Goal: Complete application form: Complete application form

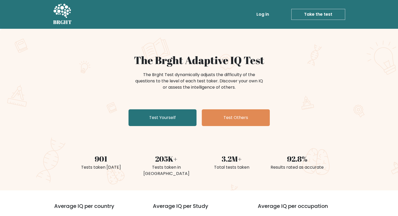
click at [314, 15] on link "Take the test" at bounding box center [318, 14] width 54 height 11
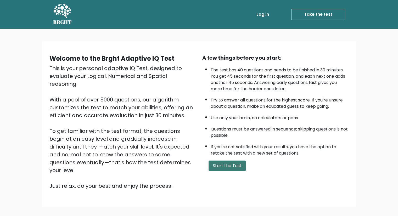
click at [234, 164] on button "Start the Test" at bounding box center [226, 166] width 37 height 10
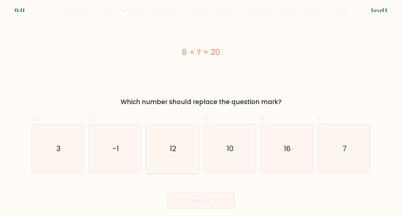
click at [158, 151] on icon "12" at bounding box center [172, 148] width 49 height 49
click at [201, 111] on input "c. 12" at bounding box center [201, 109] width 0 height 3
radio input "true"
click at [197, 200] on button "Next" at bounding box center [201, 201] width 68 height 17
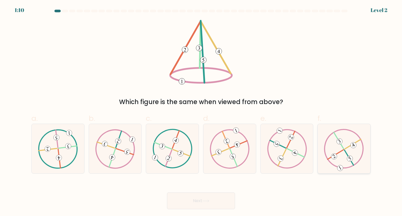
click at [346, 138] on icon at bounding box center [344, 148] width 40 height 39
click at [201, 111] on input "f." at bounding box center [201, 109] width 0 height 3
radio input "true"
click at [217, 196] on button "Next" at bounding box center [201, 201] width 68 height 17
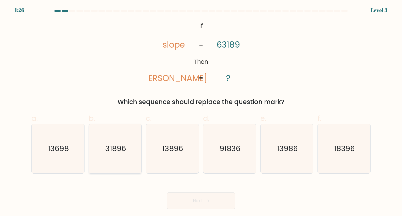
click at [126, 153] on icon "31896" at bounding box center [115, 148] width 49 height 49
click at [201, 111] on input "b. 31896" at bounding box center [201, 109] width 0 height 3
radio input "true"
click at [191, 199] on button "Next" at bounding box center [201, 201] width 68 height 17
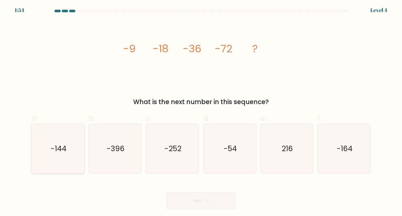
click at [71, 165] on icon "-144" at bounding box center [57, 148] width 49 height 49
click at [201, 111] on input "a. -144" at bounding box center [201, 109] width 0 height 3
radio input "true"
click at [219, 202] on button "Next" at bounding box center [201, 201] width 68 height 17
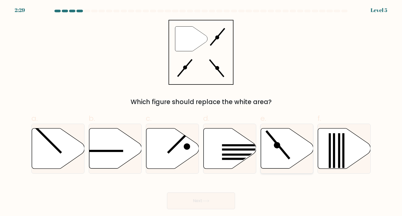
click at [276, 150] on icon at bounding box center [287, 148] width 53 height 40
click at [201, 111] on input "e." at bounding box center [201, 109] width 0 height 3
radio input "true"
click at [208, 201] on icon at bounding box center [205, 201] width 7 height 3
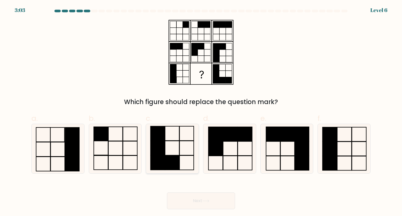
click at [168, 146] on icon at bounding box center [172, 148] width 49 height 49
click at [201, 111] on input "c." at bounding box center [201, 109] width 0 height 3
radio input "true"
click at [190, 203] on button "Next" at bounding box center [201, 201] width 68 height 17
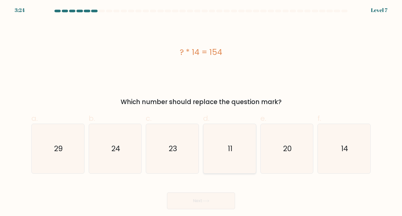
click at [222, 172] on icon "11" at bounding box center [229, 148] width 49 height 49
click at [201, 111] on input "d. 11" at bounding box center [201, 109] width 0 height 3
radio input "true"
click at [213, 198] on button "Next" at bounding box center [201, 201] width 68 height 17
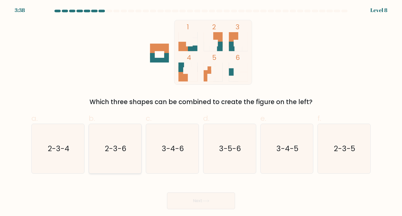
click at [132, 150] on icon "2-3-6" at bounding box center [115, 148] width 49 height 49
click at [201, 111] on input "b. 2-3-6" at bounding box center [201, 109] width 0 height 3
radio input "true"
click at [201, 200] on button "Next" at bounding box center [201, 201] width 68 height 17
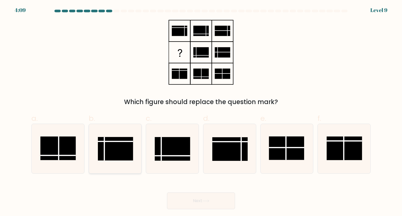
click at [124, 161] on icon at bounding box center [115, 148] width 49 height 49
click at [201, 111] on input "b." at bounding box center [201, 109] width 0 height 3
radio input "true"
click at [210, 197] on button "Next" at bounding box center [201, 201] width 68 height 17
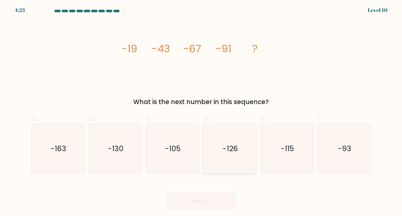
click at [240, 162] on icon "-126" at bounding box center [229, 148] width 49 height 49
click at [201, 111] on input "d. -126" at bounding box center [201, 109] width 0 height 3
radio input "true"
click at [209, 203] on button "Next" at bounding box center [201, 201] width 68 height 17
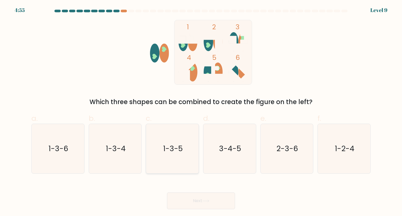
click at [188, 161] on icon "1-3-5" at bounding box center [172, 148] width 49 height 49
click at [201, 111] on input "c. 1-3-5" at bounding box center [201, 109] width 0 height 3
radio input "true"
click at [202, 204] on button "Next" at bounding box center [201, 201] width 68 height 17
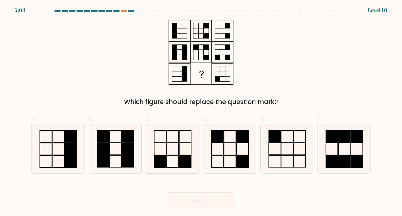
click at [166, 156] on rect at bounding box center [160, 161] width 12 height 12
click at [201, 111] on input "c." at bounding box center [201, 109] width 0 height 3
radio input "true"
click at [289, 149] on icon at bounding box center [286, 148] width 49 height 49
click at [201, 111] on input "e." at bounding box center [201, 109] width 0 height 3
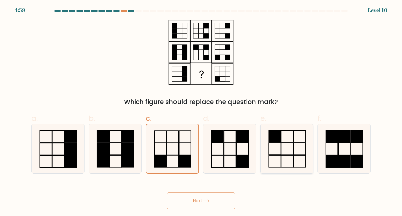
radio input "true"
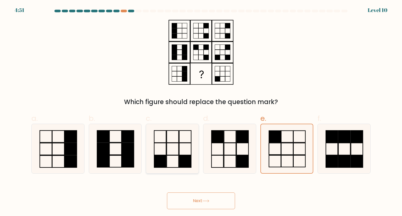
click at [177, 158] on icon at bounding box center [172, 148] width 49 height 49
click at [201, 111] on input "c." at bounding box center [201, 109] width 0 height 3
radio input "true"
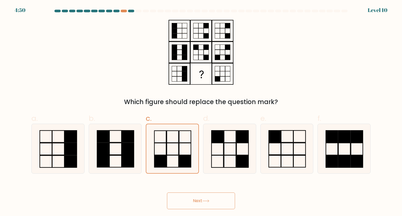
click at [197, 196] on button "Next" at bounding box center [201, 201] width 68 height 17
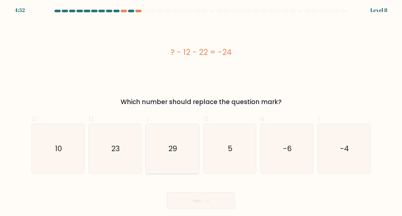
click at [180, 155] on icon "29" at bounding box center [172, 148] width 49 height 49
click at [201, 111] on input "c. 29" at bounding box center [201, 109] width 0 height 3
radio input "true"
click at [133, 154] on icon "23" at bounding box center [115, 148] width 49 height 49
click at [201, 111] on input "b. 23" at bounding box center [201, 109] width 0 height 3
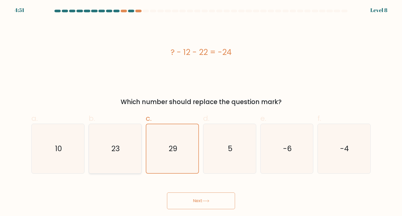
radio input "true"
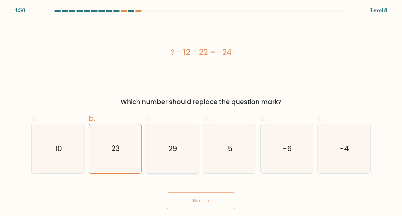
click at [167, 159] on icon "29" at bounding box center [172, 148] width 49 height 49
click at [201, 111] on input "c. 29" at bounding box center [201, 109] width 0 height 3
radio input "true"
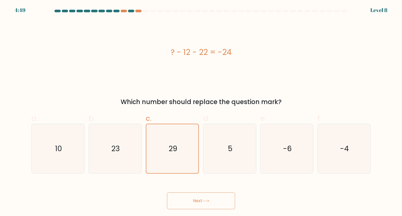
click at [189, 195] on button "Next" at bounding box center [201, 201] width 68 height 17
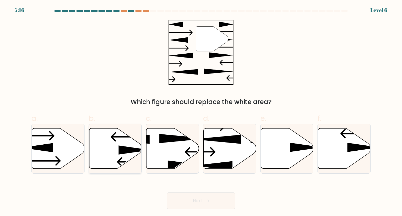
click at [111, 158] on icon at bounding box center [115, 148] width 53 height 40
click at [201, 111] on input "b." at bounding box center [201, 109] width 0 height 3
radio input "true"
click at [201, 197] on button "Next" at bounding box center [201, 201] width 68 height 17
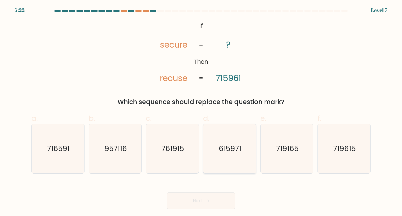
click at [224, 160] on icon "615971" at bounding box center [229, 148] width 49 height 49
click at [201, 111] on input "d. 615971" at bounding box center [201, 109] width 0 height 3
radio input "true"
click at [211, 202] on button "Next" at bounding box center [201, 201] width 68 height 17
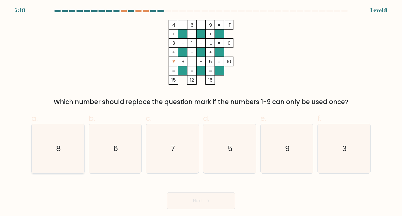
click at [65, 131] on icon "8" at bounding box center [57, 148] width 49 height 49
click at [201, 111] on input "a. 8" at bounding box center [201, 109] width 0 height 3
radio input "true"
click at [194, 201] on button "Next" at bounding box center [201, 201] width 68 height 17
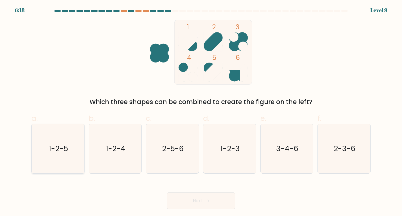
click at [77, 148] on icon "1-2-5" at bounding box center [57, 148] width 49 height 49
click at [201, 111] on input "a. 1-2-5" at bounding box center [201, 109] width 0 height 3
radio input "true"
click at [180, 194] on button "Next" at bounding box center [201, 201] width 68 height 17
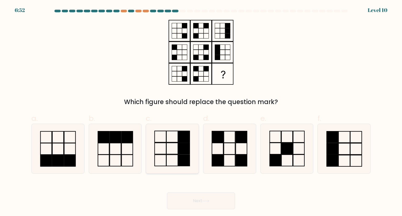
click at [171, 165] on icon at bounding box center [172, 148] width 49 height 49
click at [201, 111] on input "c." at bounding box center [201, 109] width 0 height 3
radio input "true"
click at [187, 199] on button "Next" at bounding box center [201, 201] width 68 height 17
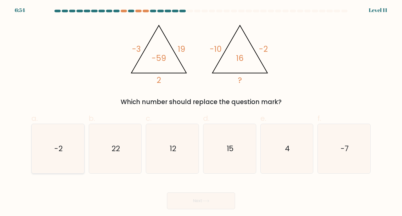
click at [73, 139] on icon "-2" at bounding box center [57, 148] width 49 height 49
click at [201, 111] on input "a. -2" at bounding box center [201, 109] width 0 height 3
radio input "true"
click at [188, 197] on button "Next" at bounding box center [201, 201] width 68 height 17
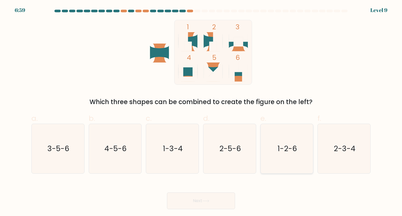
click at [287, 150] on text "1-2-6" at bounding box center [287, 148] width 20 height 10
click at [201, 111] on input "e. 1-2-6" at bounding box center [201, 109] width 0 height 3
radio input "true"
click at [214, 201] on button "Next" at bounding box center [201, 201] width 68 height 17
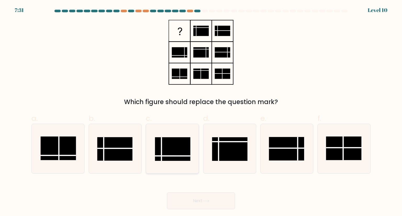
click at [177, 139] on rect at bounding box center [172, 149] width 35 height 24
click at [201, 111] on input "c." at bounding box center [201, 109] width 0 height 3
radio input "true"
click at [197, 203] on button "Next" at bounding box center [201, 201] width 68 height 17
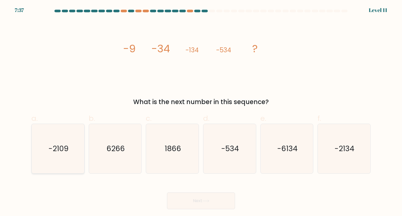
click at [69, 148] on icon "-2109" at bounding box center [57, 148] width 49 height 49
click at [201, 111] on input "a. -2109" at bounding box center [201, 109] width 0 height 3
radio input "true"
click at [352, 156] on icon "-2134" at bounding box center [343, 148] width 49 height 49
click at [201, 111] on input "f. -2134" at bounding box center [201, 109] width 0 height 3
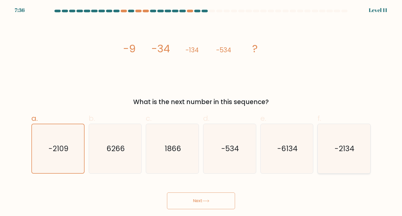
radio input "true"
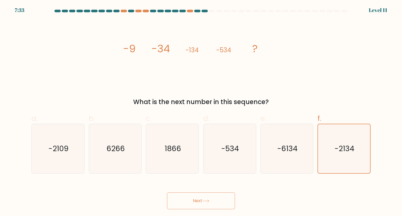
click at [191, 199] on button "Next" at bounding box center [201, 201] width 68 height 17
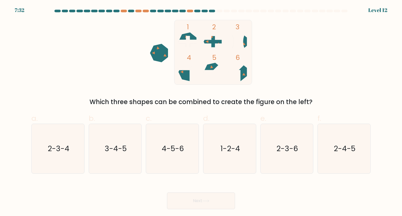
click at [191, 199] on button "Next" at bounding box center [201, 201] width 68 height 17
click at [164, 146] on text "4-5-6" at bounding box center [173, 148] width 22 height 10
click at [201, 111] on input "c. 4-5-6" at bounding box center [201, 109] width 0 height 3
radio input "true"
click at [193, 197] on button "Next" at bounding box center [201, 201] width 68 height 17
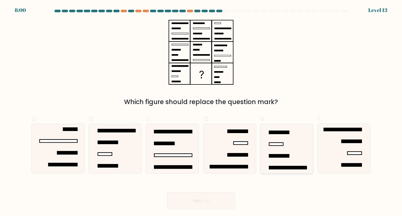
click at [273, 160] on icon at bounding box center [286, 148] width 49 height 49
click at [201, 111] on input "e." at bounding box center [201, 109] width 0 height 3
radio input "true"
click at [208, 200] on icon at bounding box center [205, 201] width 7 height 3
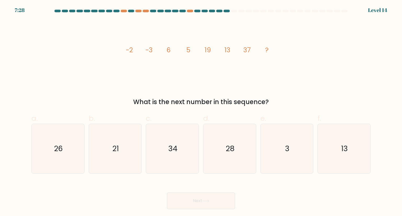
drag, startPoint x: 303, startPoint y: 75, endPoint x: 289, endPoint y: 84, distance: 17.1
click at [289, 84] on div "image/svg+xml -2 -3 6 5 19 13 37 ? What is the next number in this sequence?" at bounding box center [200, 63] width 345 height 87
click at [112, 146] on icon "21" at bounding box center [115, 148] width 49 height 49
click at [201, 111] on input "b. 21" at bounding box center [201, 109] width 0 height 3
radio input "true"
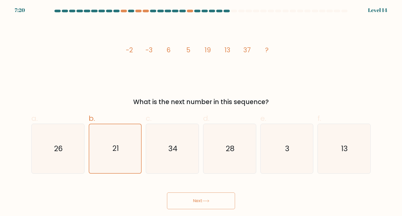
click at [190, 203] on button "Next" at bounding box center [201, 201] width 68 height 17
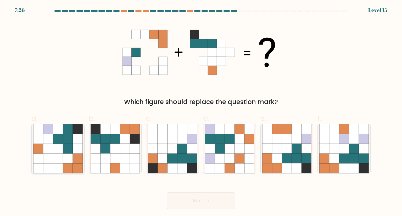
click at [64, 153] on icon at bounding box center [68, 149] width 10 height 10
click at [201, 111] on input "a." at bounding box center [201, 109] width 0 height 3
radio input "true"
click at [202, 195] on button "Next" at bounding box center [201, 201] width 68 height 17
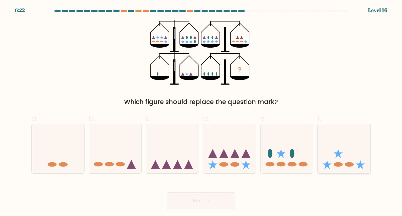
click at [355, 151] on icon at bounding box center [344, 148] width 53 height 43
click at [201, 111] on input "f." at bounding box center [201, 109] width 0 height 3
radio input "true"
click at [215, 203] on button "Next" at bounding box center [201, 201] width 68 height 17
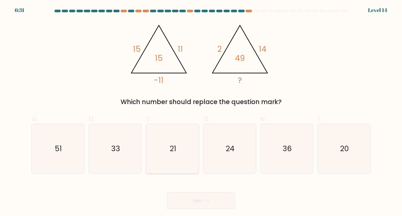
click at [163, 146] on icon "21" at bounding box center [172, 148] width 49 height 49
click at [201, 111] on input "c. 21" at bounding box center [201, 109] width 0 height 3
radio input "true"
click at [206, 197] on button "Next" at bounding box center [201, 201] width 68 height 17
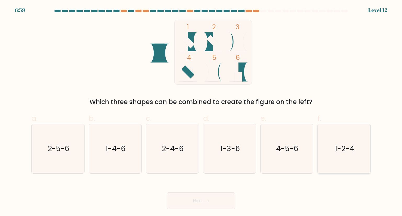
click at [336, 158] on icon "1-2-4" at bounding box center [343, 148] width 49 height 49
click at [201, 111] on input "f. 1-2-4" at bounding box center [201, 109] width 0 height 3
radio input "true"
click at [207, 196] on button "Next" at bounding box center [201, 201] width 68 height 17
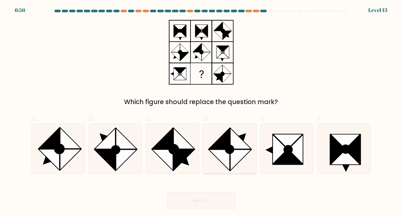
click at [231, 152] on circle at bounding box center [230, 150] width 12 height 12
click at [201, 111] on input "d." at bounding box center [201, 109] width 0 height 3
radio input "true"
click at [298, 145] on icon at bounding box center [295, 150] width 15 height 30
click at [201, 111] on input "e." at bounding box center [201, 109] width 0 height 3
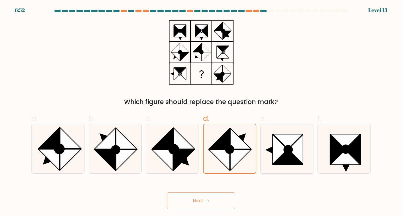
radio input "true"
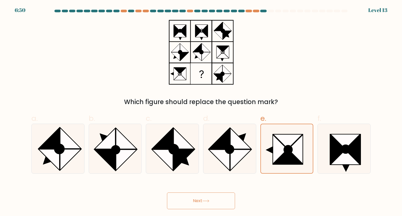
click at [197, 202] on button "Next" at bounding box center [201, 201] width 68 height 17
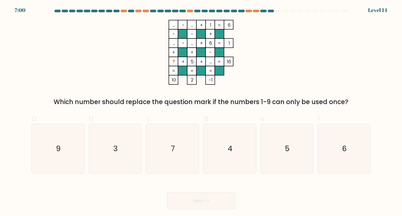
drag, startPoint x: 197, startPoint y: 184, endPoint x: 197, endPoint y: 178, distance: 6.1
click at [197, 178] on form at bounding box center [201, 110] width 402 height 200
click at [293, 155] on icon "5" at bounding box center [286, 148] width 49 height 49
click at [201, 111] on input "e. 5" at bounding box center [201, 109] width 0 height 3
radio input "true"
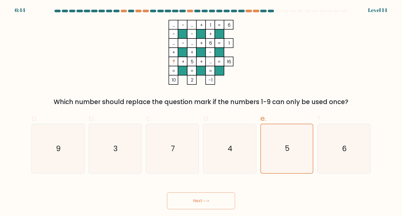
click at [213, 198] on button "Next" at bounding box center [201, 201] width 68 height 17
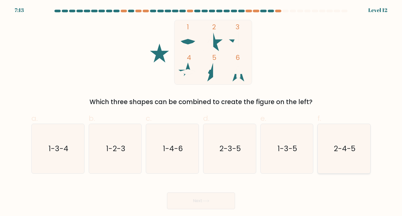
click at [338, 166] on icon "2-4-5" at bounding box center [343, 148] width 49 height 49
click at [201, 111] on input "f. 2-4-5" at bounding box center [201, 109] width 0 height 3
radio input "true"
click at [199, 201] on button "Next" at bounding box center [201, 201] width 68 height 17
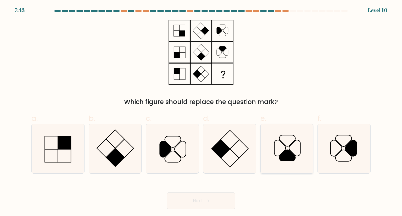
click at [285, 150] on icon at bounding box center [286, 148] width 49 height 49
click at [201, 111] on input "e." at bounding box center [201, 109] width 0 height 3
radio input "true"
click at [201, 199] on button "Next" at bounding box center [201, 201] width 68 height 17
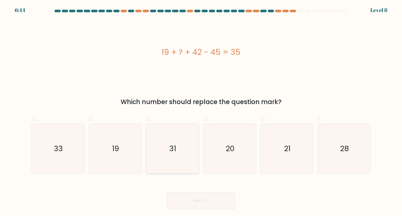
click at [162, 151] on icon "31" at bounding box center [172, 148] width 49 height 49
click at [201, 111] on input "c. 31" at bounding box center [201, 109] width 0 height 3
radio input "true"
click at [203, 198] on button "Next" at bounding box center [201, 201] width 68 height 17
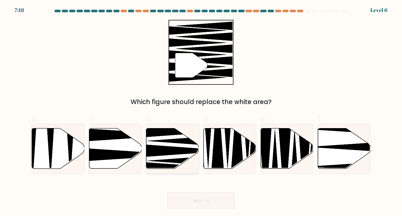
click at [157, 144] on icon at bounding box center [172, 148] width 53 height 40
click at [201, 111] on input "c." at bounding box center [201, 109] width 0 height 3
radio input "true"
click at [195, 199] on button "Next" at bounding box center [201, 201] width 68 height 17
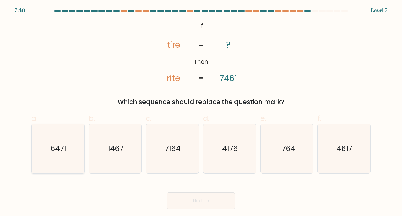
click at [71, 157] on icon "6471" at bounding box center [57, 148] width 49 height 49
click at [201, 111] on input "a. 6471" at bounding box center [201, 109] width 0 height 3
radio input "true"
click at [219, 201] on button "Next" at bounding box center [201, 201] width 68 height 17
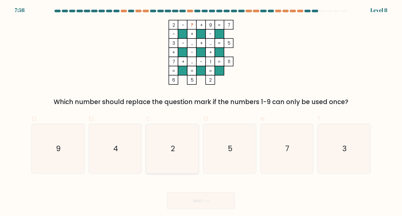
click at [164, 142] on icon "2" at bounding box center [172, 148] width 49 height 49
click at [201, 111] on input "c. 2" at bounding box center [201, 109] width 0 height 3
radio input "true"
click at [204, 200] on icon at bounding box center [205, 201] width 7 height 3
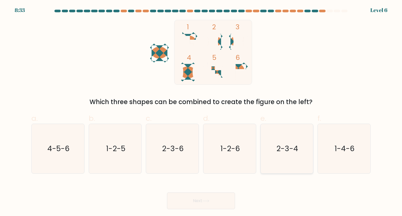
click at [291, 141] on icon "2-3-4" at bounding box center [286, 148] width 49 height 49
click at [201, 111] on input "e. 2-3-4" at bounding box center [201, 109] width 0 height 3
radio input "true"
click at [202, 201] on button "Next" at bounding box center [201, 201] width 68 height 17
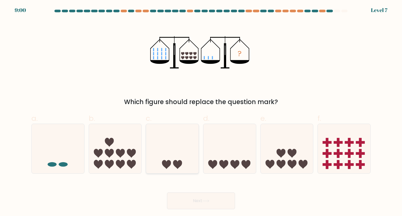
click at [167, 160] on icon at bounding box center [172, 148] width 53 height 43
click at [201, 111] on input "c." at bounding box center [201, 109] width 0 height 3
radio input "true"
click at [194, 198] on button "Next" at bounding box center [201, 201] width 68 height 17
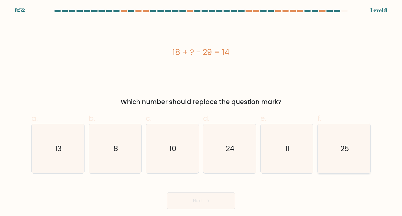
click at [339, 133] on icon "25" at bounding box center [343, 148] width 49 height 49
click at [201, 111] on input "f. 25" at bounding box center [201, 109] width 0 height 3
radio input "true"
click at [202, 200] on button "Next" at bounding box center [201, 201] width 68 height 17
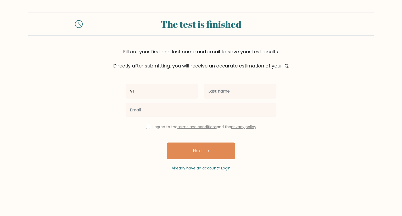
type input "V"
type input "Vince"
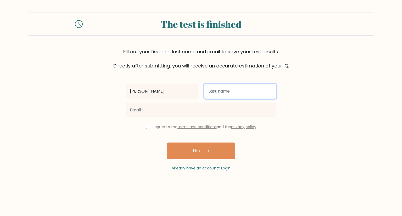
click at [235, 96] on input "text" at bounding box center [240, 91] width 72 height 15
type input "Cleofas"
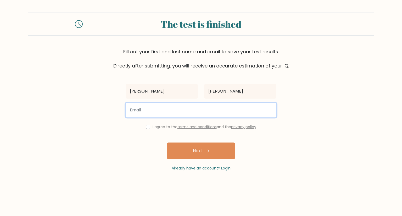
click at [226, 109] on input "email" at bounding box center [201, 110] width 151 height 15
type input "Definitelynot.vinci@gmail.com"
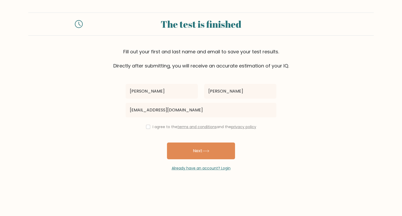
click at [149, 127] on div "I agree to the terms and conditions and the privacy policy" at bounding box center [200, 127] width 157 height 6
click at [146, 126] on input "checkbox" at bounding box center [148, 127] width 4 height 4
checkbox input "true"
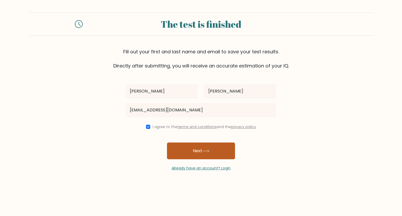
click at [202, 148] on button "Next" at bounding box center [201, 151] width 68 height 17
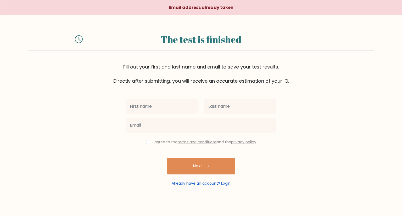
click at [205, 184] on link "Already have an account? Login" at bounding box center [201, 183] width 59 height 5
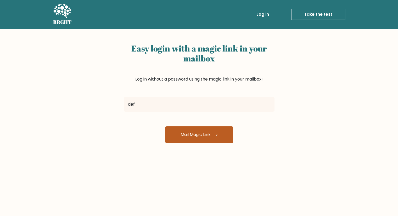
type input "Definitelynot.vinci@gmail.com"
click at [192, 129] on button "Mail Magic Link" at bounding box center [199, 134] width 68 height 17
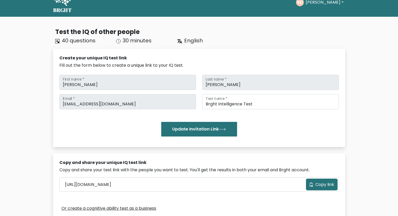
scroll to position [12, 0]
